Goal: Task Accomplishment & Management: Manage account settings

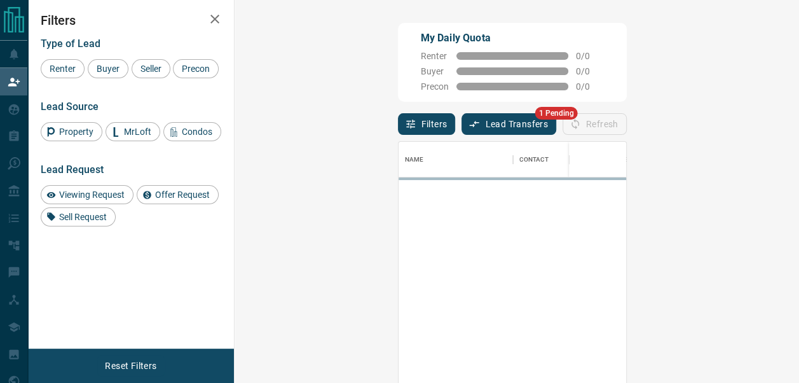
scroll to position [276, 517]
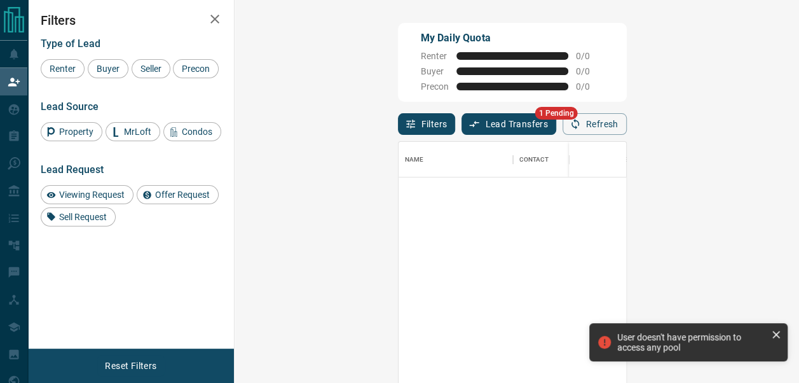
click at [461, 121] on button "Lead Transfers" at bounding box center [508, 124] width 95 height 22
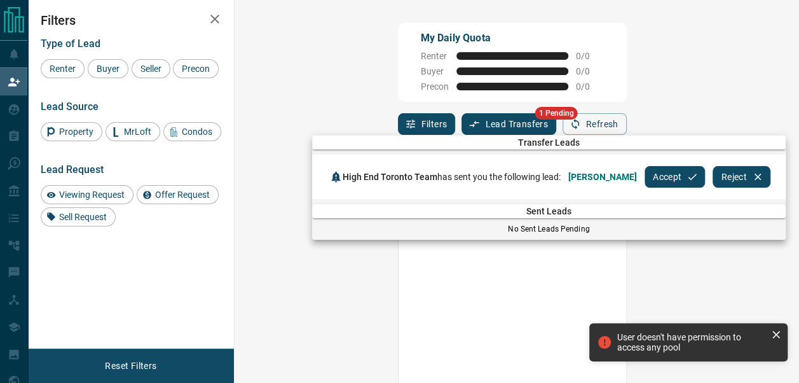
click at [653, 177] on button "Accept" at bounding box center [674, 177] width 60 height 22
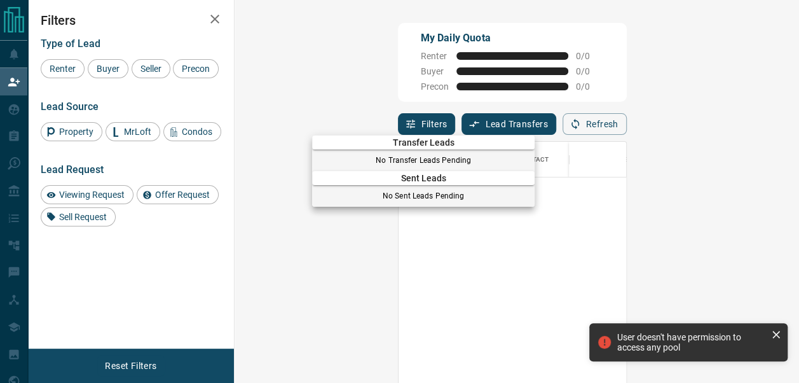
click at [17, 84] on div at bounding box center [399, 191] width 799 height 383
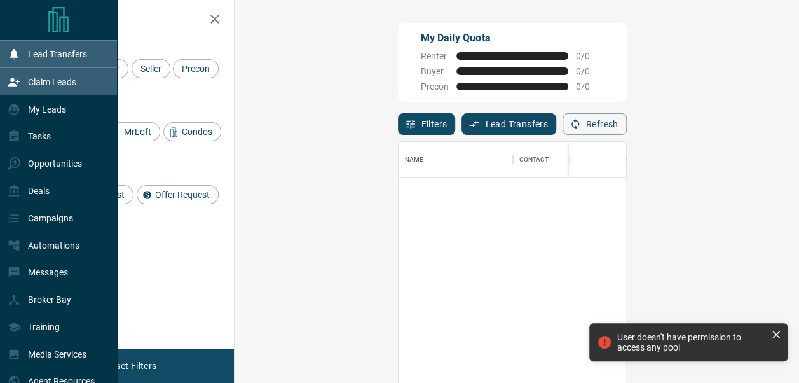
click at [13, 55] on icon at bounding box center [14, 54] width 8 height 10
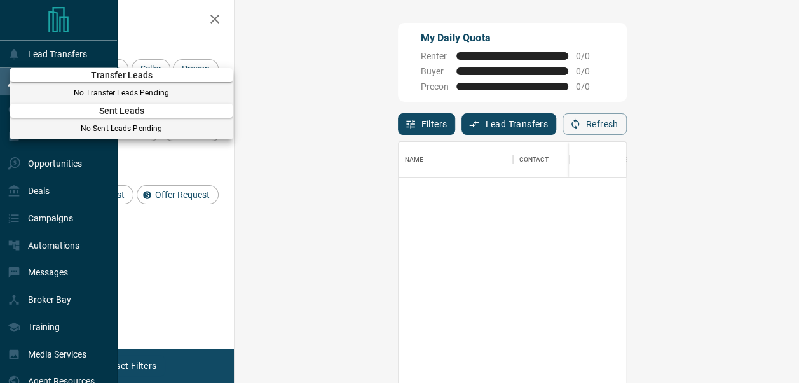
click at [159, 22] on div at bounding box center [399, 191] width 799 height 383
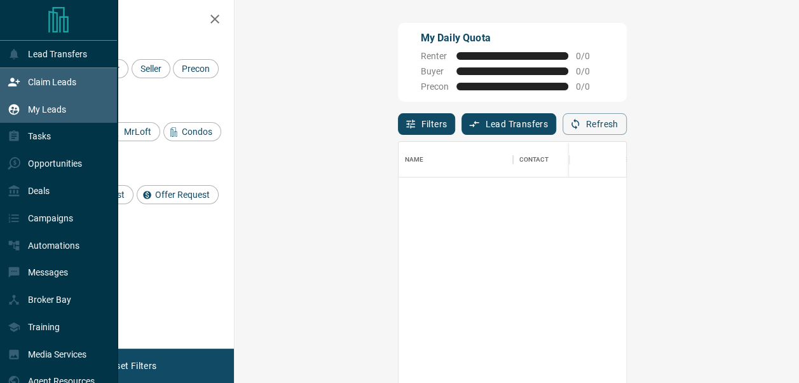
click at [63, 99] on div "My Leads" at bounding box center [37, 109] width 58 height 21
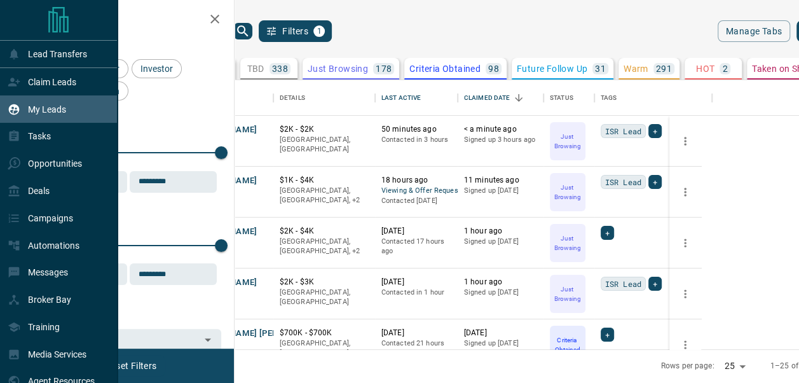
scroll to position [259, 539]
